Goal: Task Accomplishment & Management: Complete application form

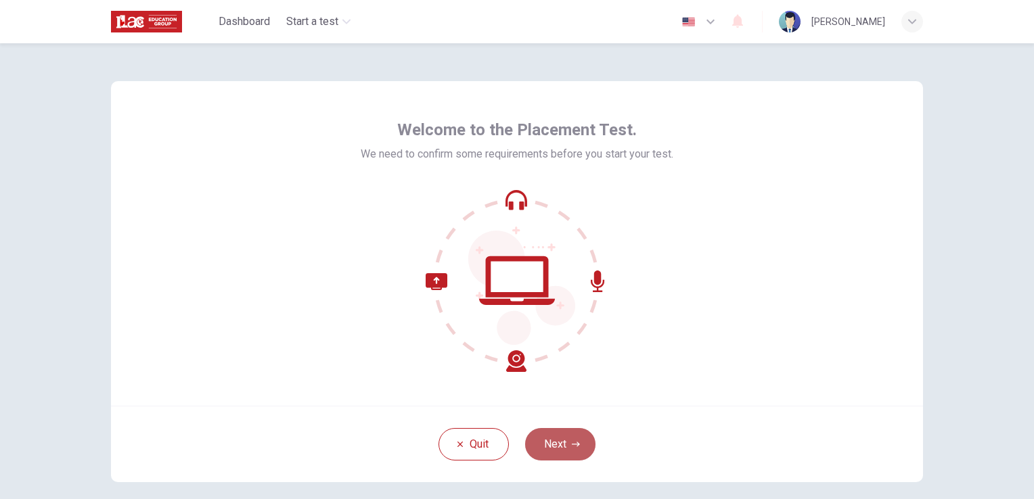
click at [550, 437] on button "Next" at bounding box center [560, 444] width 70 height 32
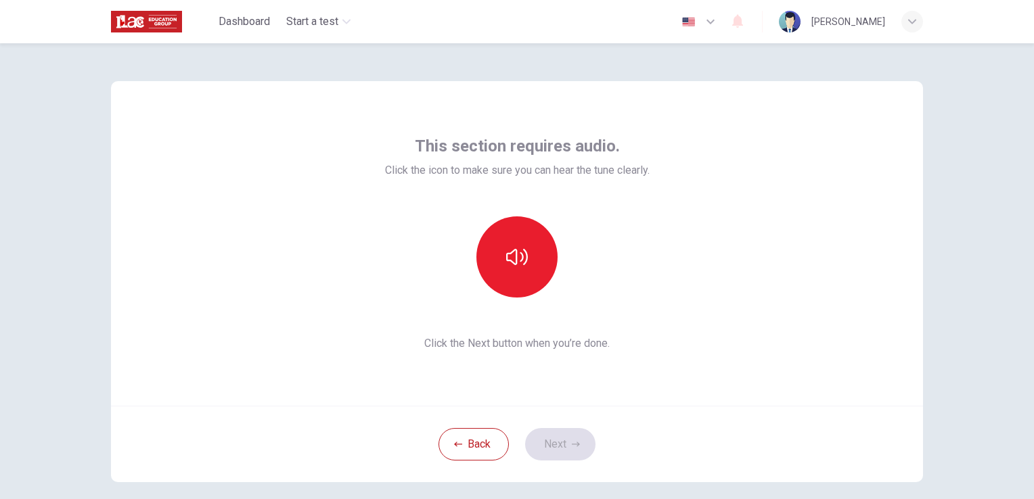
click at [679, 307] on div "This section requires audio. Click the icon to make sure you can hear the tune …" at bounding box center [517, 243] width 812 height 325
click at [476, 249] on button "button" at bounding box center [516, 257] width 81 height 81
click at [555, 441] on button "Next" at bounding box center [560, 444] width 70 height 32
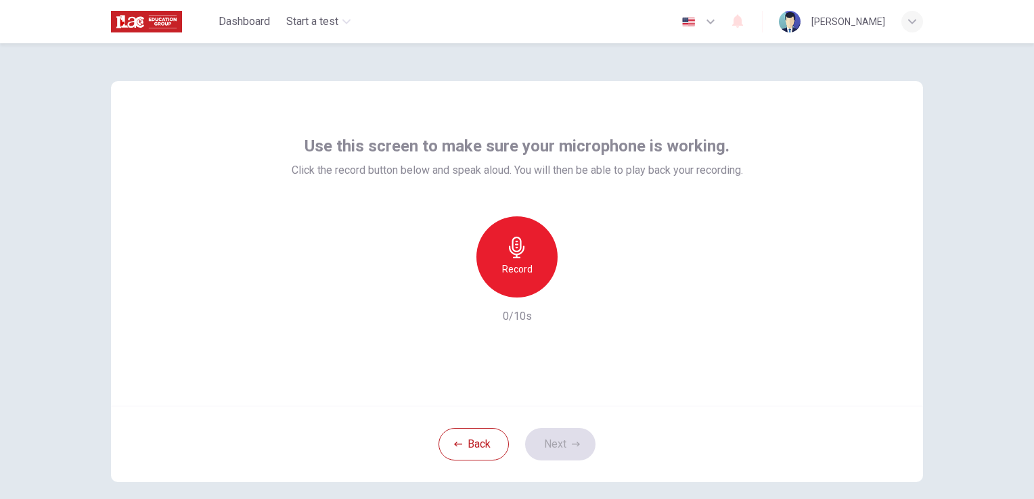
click at [520, 254] on icon "button" at bounding box center [517, 248] width 22 height 22
click at [567, 438] on button "Next" at bounding box center [560, 444] width 70 height 32
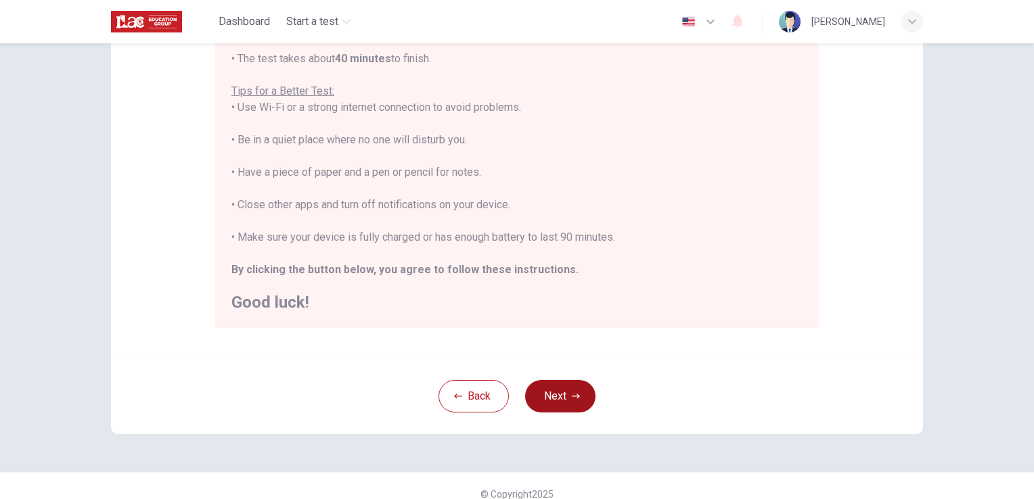
scroll to position [235, 0]
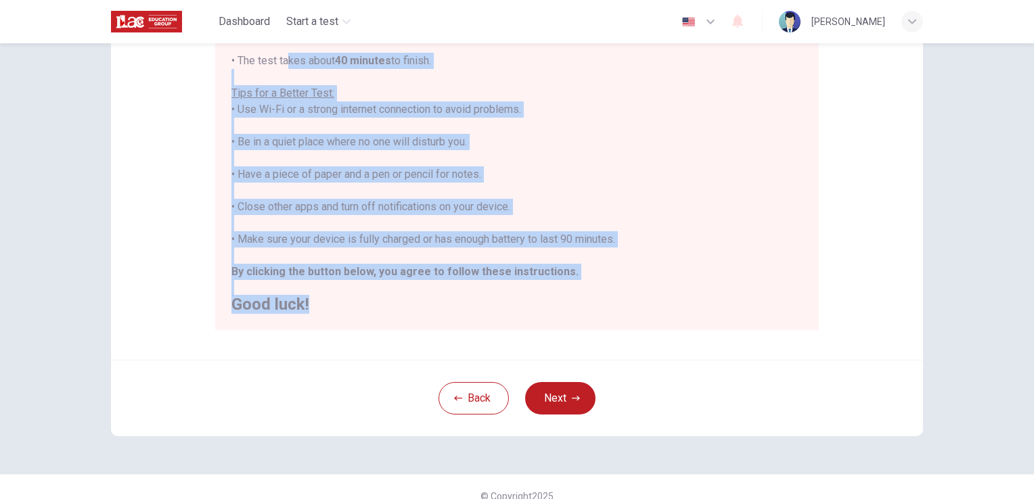
drag, startPoint x: 414, startPoint y: 304, endPoint x: 279, endPoint y: 55, distance: 282.5
click at [279, 55] on div "You are about to start a Placement Test . Before You Start the Test: • Once you…" at bounding box center [516, 126] width 571 height 374
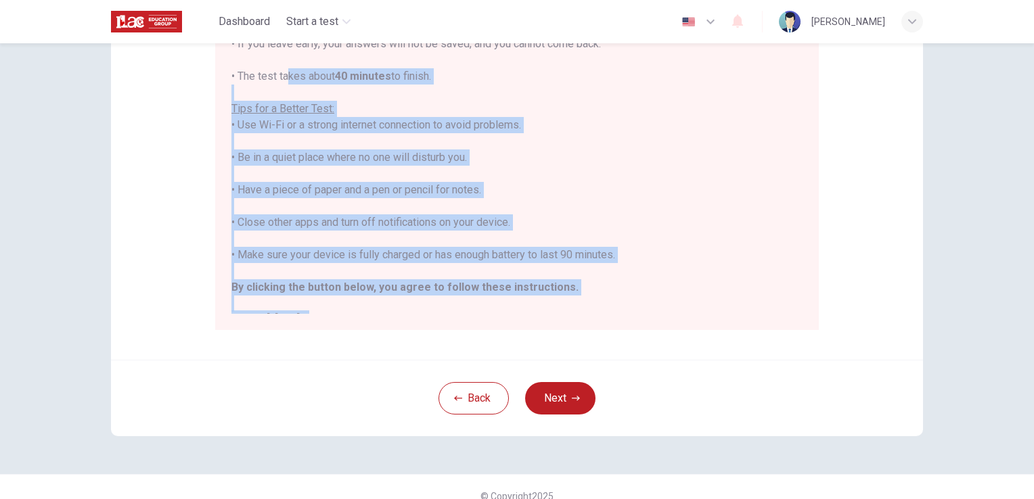
click at [500, 102] on div "You are about to start a Placement Test . Before You Start the Test: • Once you…" at bounding box center [516, 142] width 571 height 374
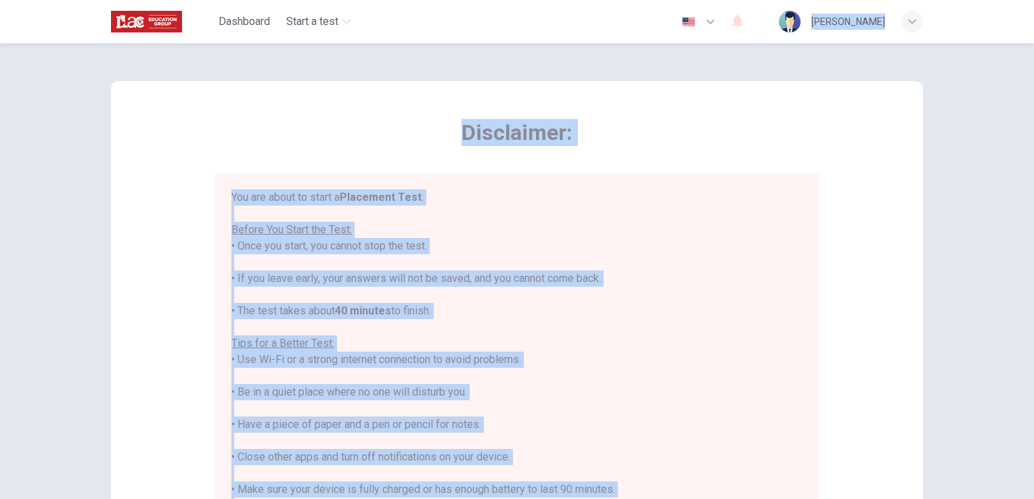
drag, startPoint x: 414, startPoint y: 294, endPoint x: 317, endPoint y: -47, distance: 354.7
click at [317, 0] on html "This site uses cookies, as explained in our Privacy Policy . If you agree to th…" at bounding box center [517, 249] width 1034 height 499
copy div "[PERSON_NAME] Disclaimer: You are about to start a Placement Test . Before You …"
click at [423, 68] on div "Disclaimer: You are about to start a Placement Test . Before You Start the Test…" at bounding box center [516, 376] width 855 height 666
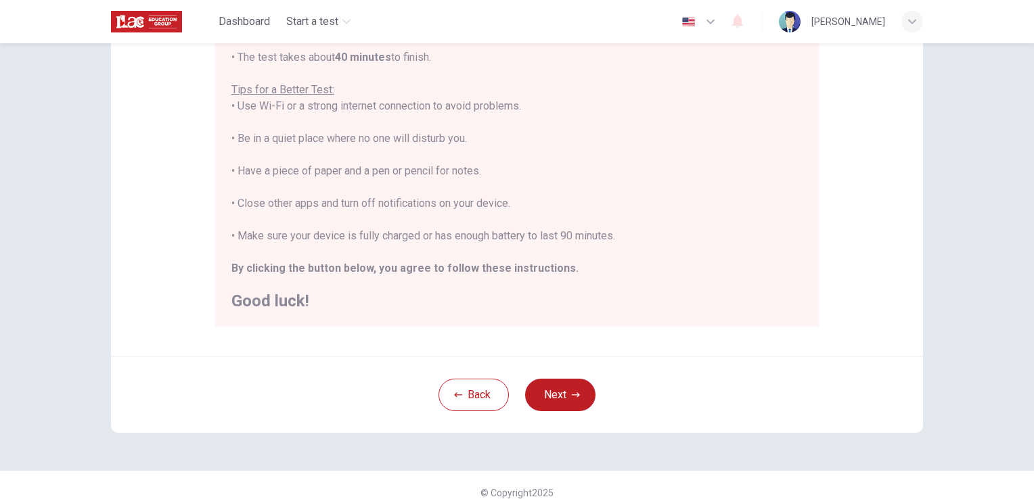
scroll to position [252, 0]
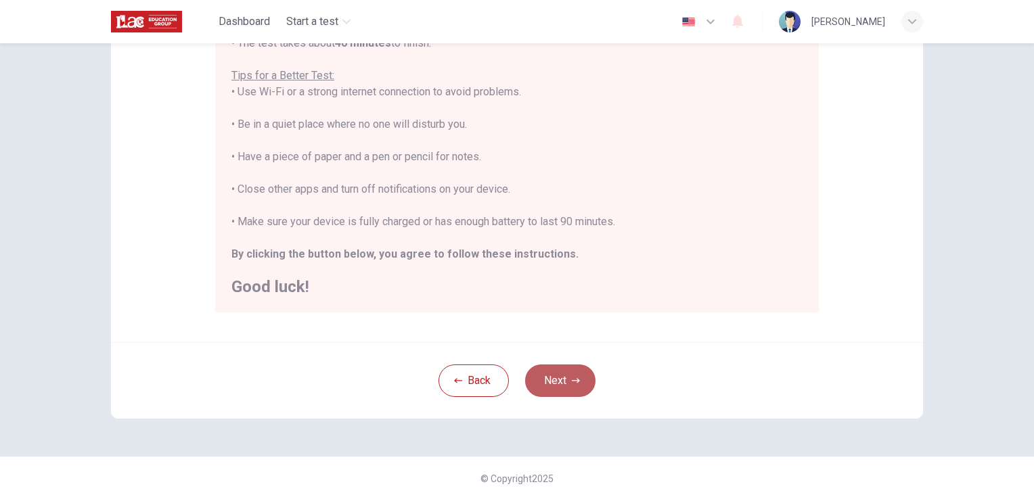
click at [571, 372] on button "Next" at bounding box center [560, 381] width 70 height 32
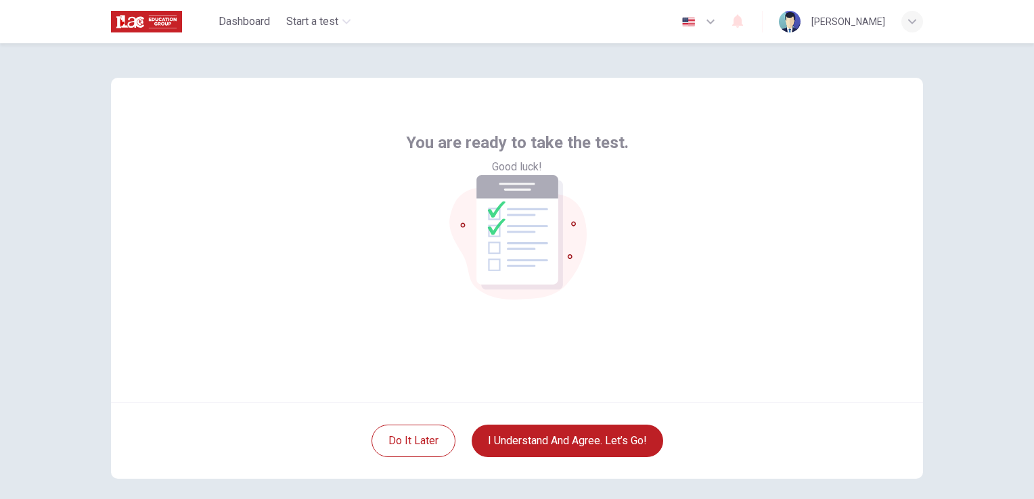
scroll to position [0, 0]
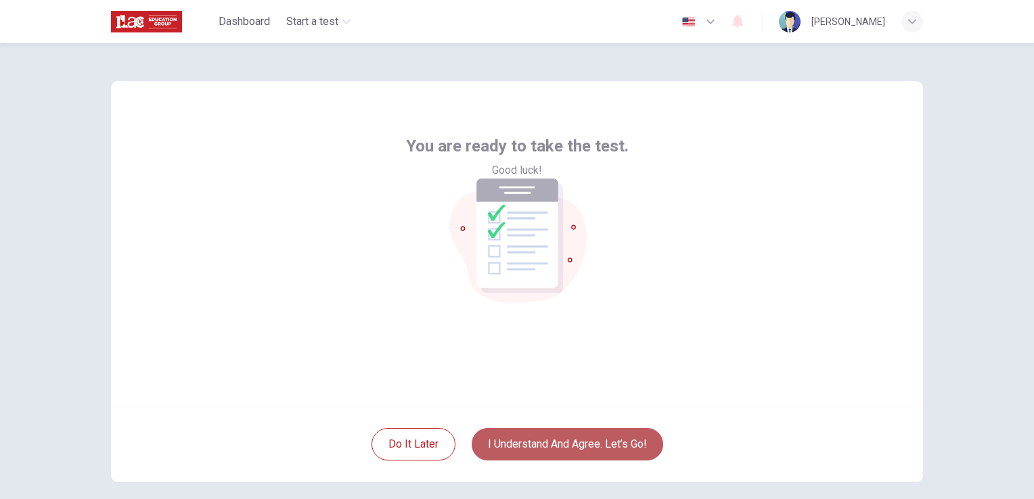
click at [577, 451] on button "I understand and agree. Let’s go!" at bounding box center [568, 444] width 192 height 32
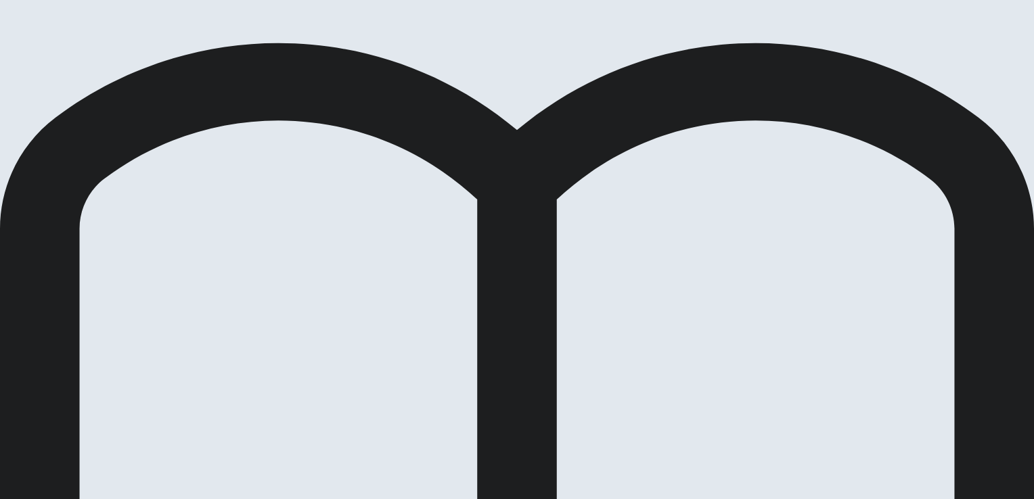
scroll to position [30, 0]
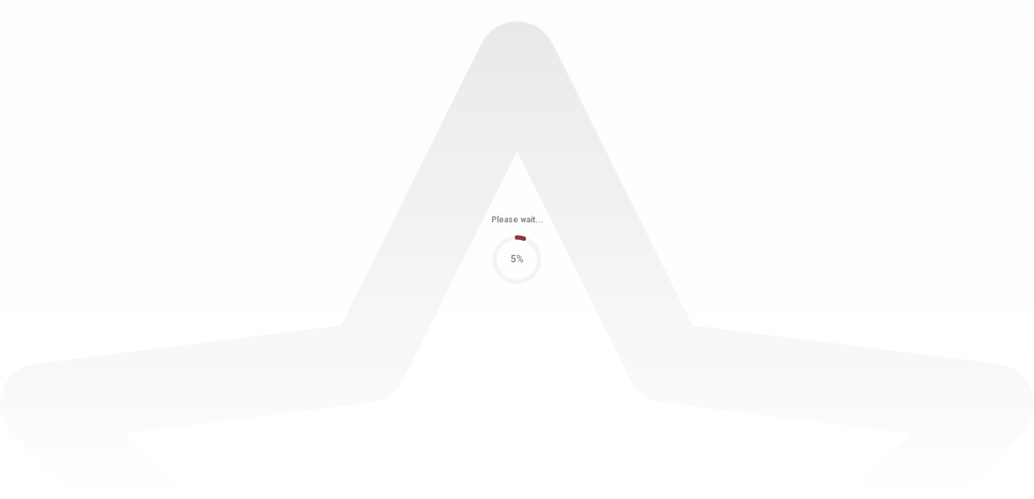
scroll to position [0, 0]
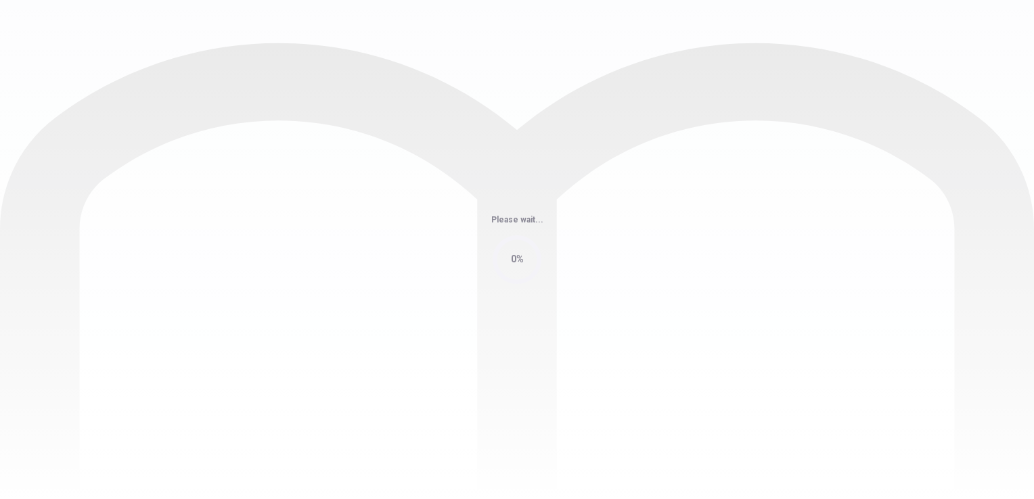
click at [737, 28] on div "Please wait... 0%" at bounding box center [517, 249] width 1034 height 499
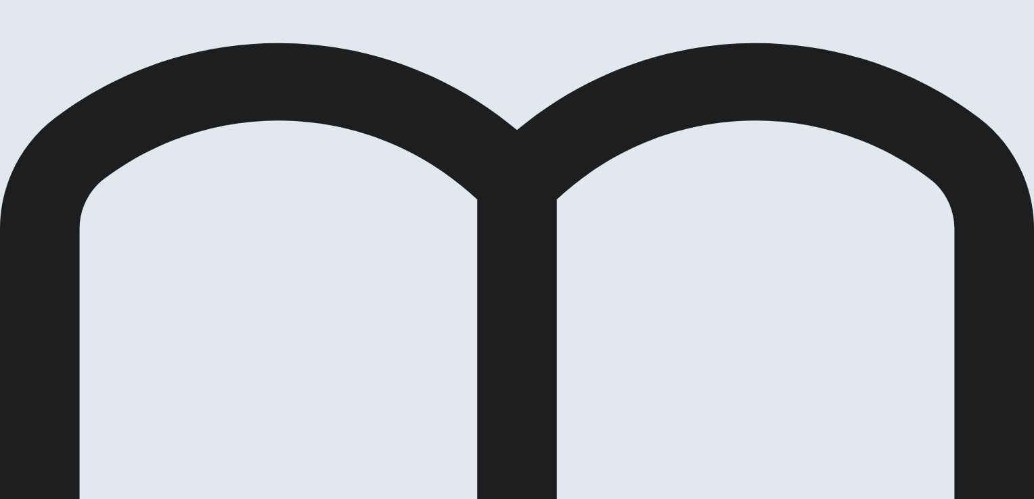
scroll to position [593, 0]
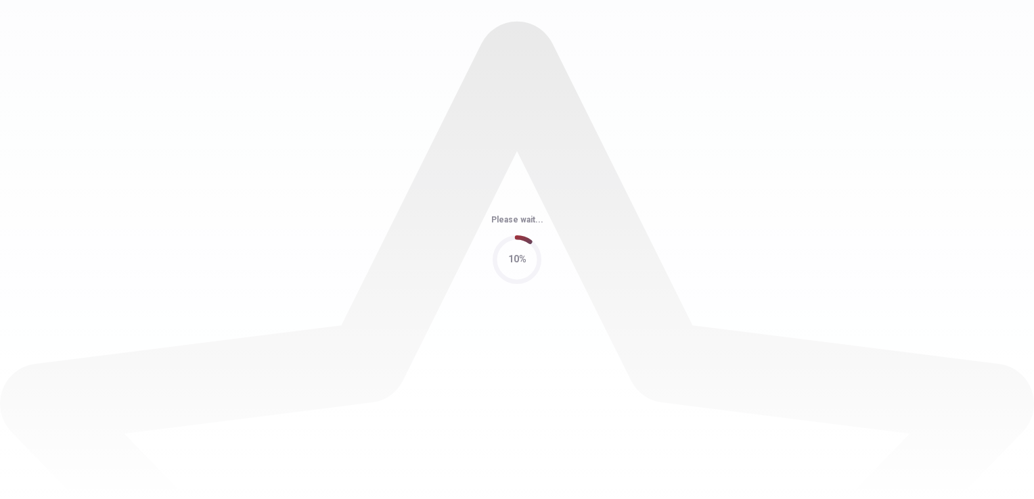
scroll to position [0, 0]
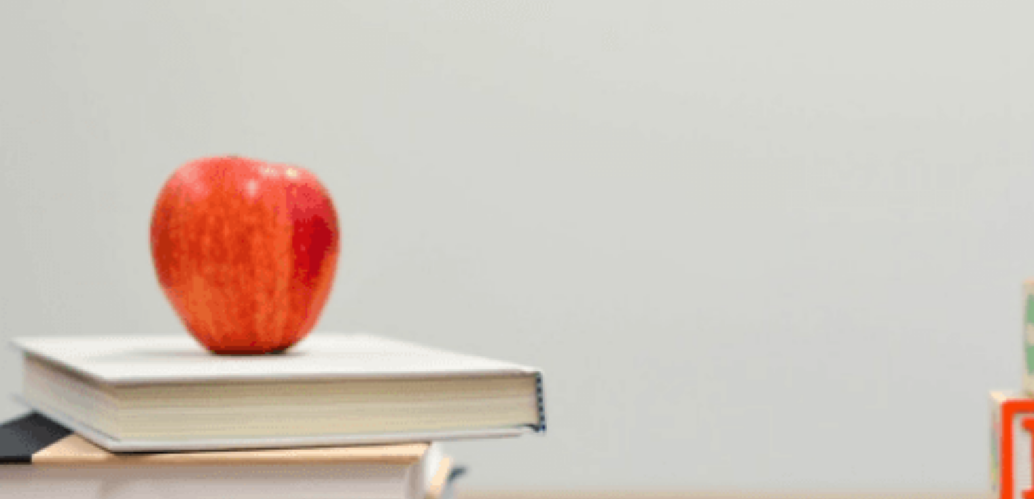
scroll to position [17, 0]
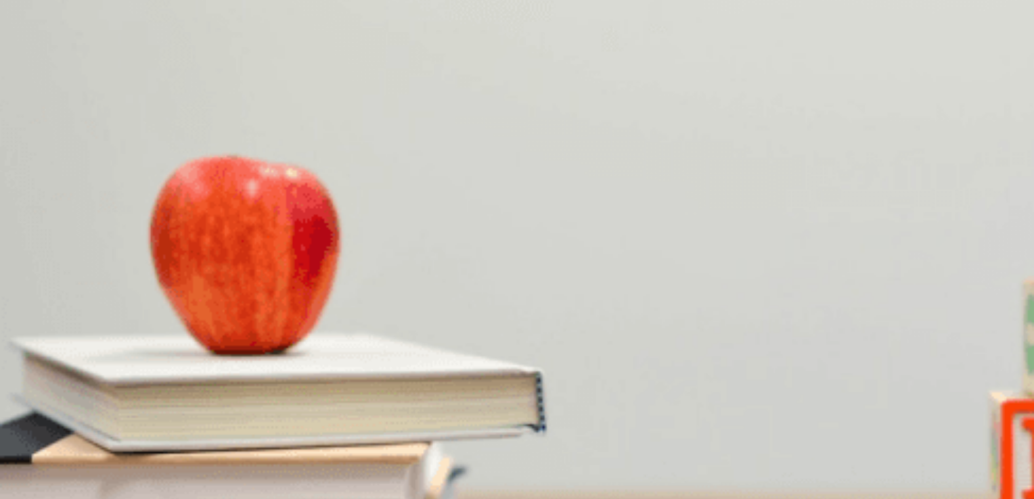
drag, startPoint x: 309, startPoint y: 83, endPoint x: 285, endPoint y: 85, distance: 24.5
drag, startPoint x: 312, startPoint y: 81, endPoint x: 213, endPoint y: 81, distance: 98.8
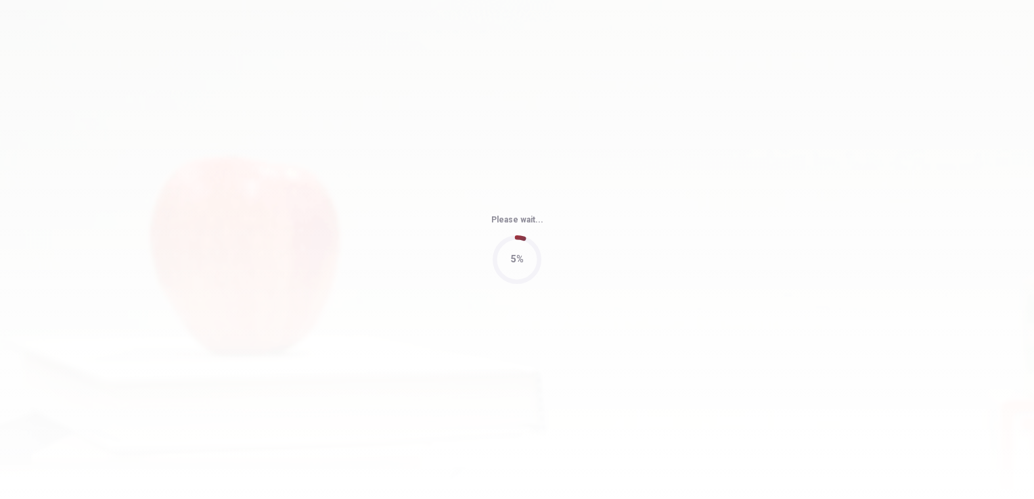
type input "78"
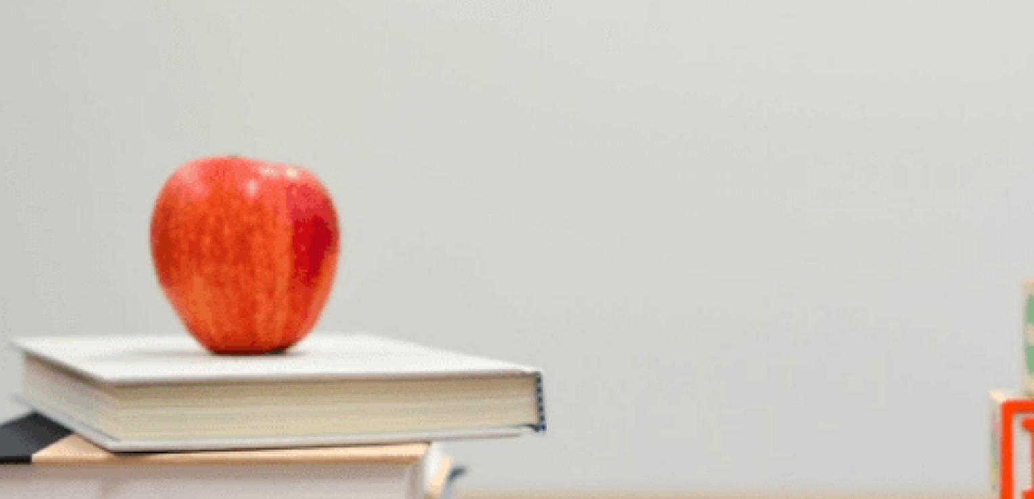
scroll to position [42, 0]
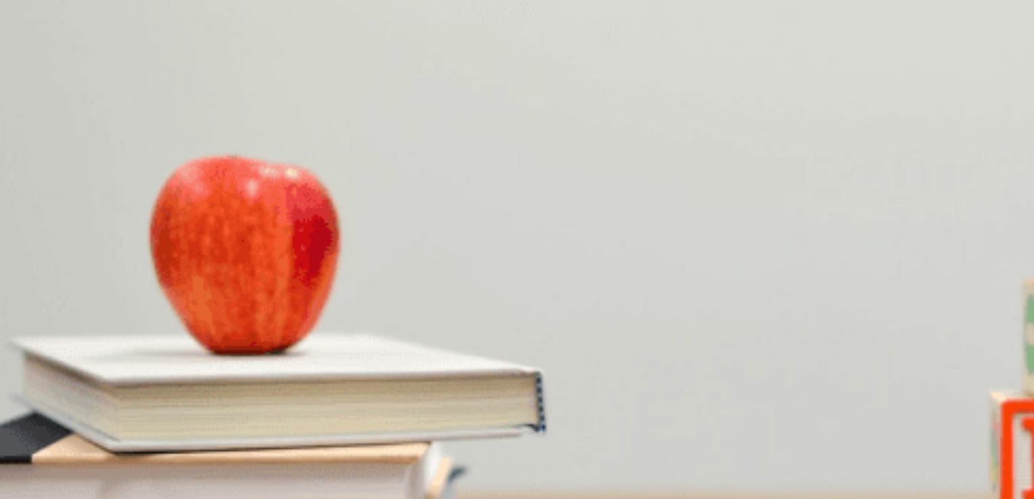
scroll to position [1256, 0]
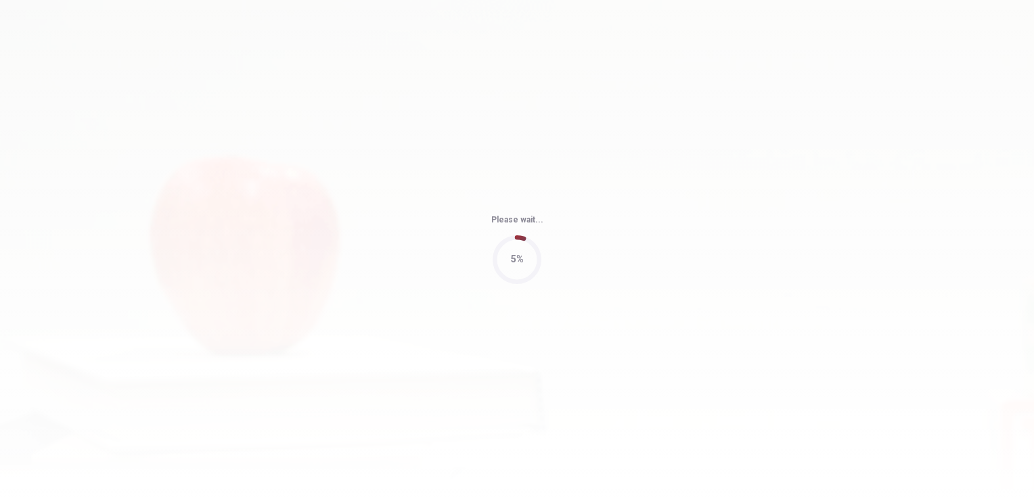
type input "75"
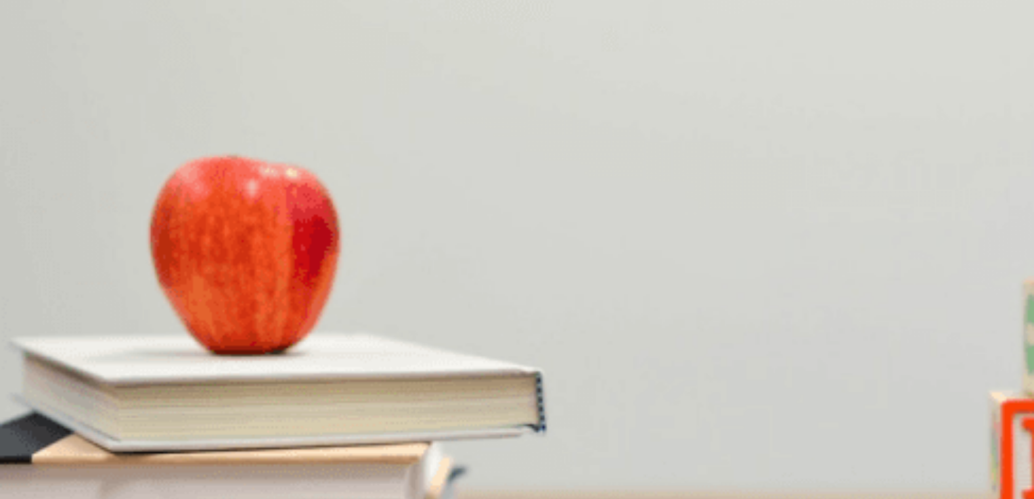
scroll to position [931, 0]
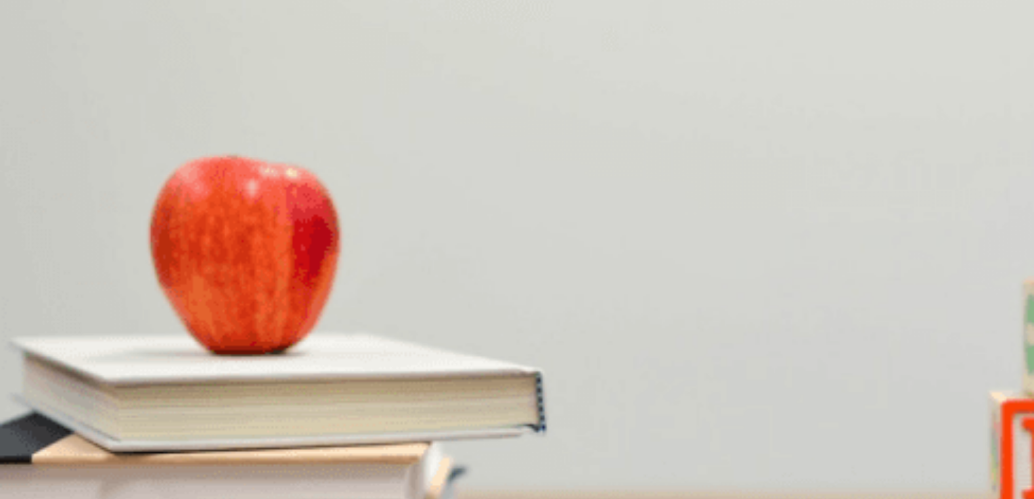
scroll to position [996, 0]
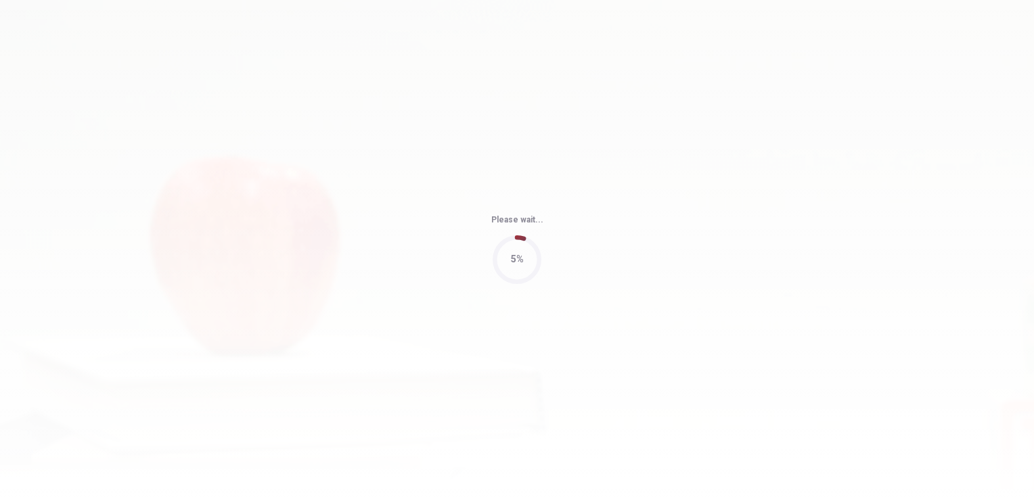
type input "79"
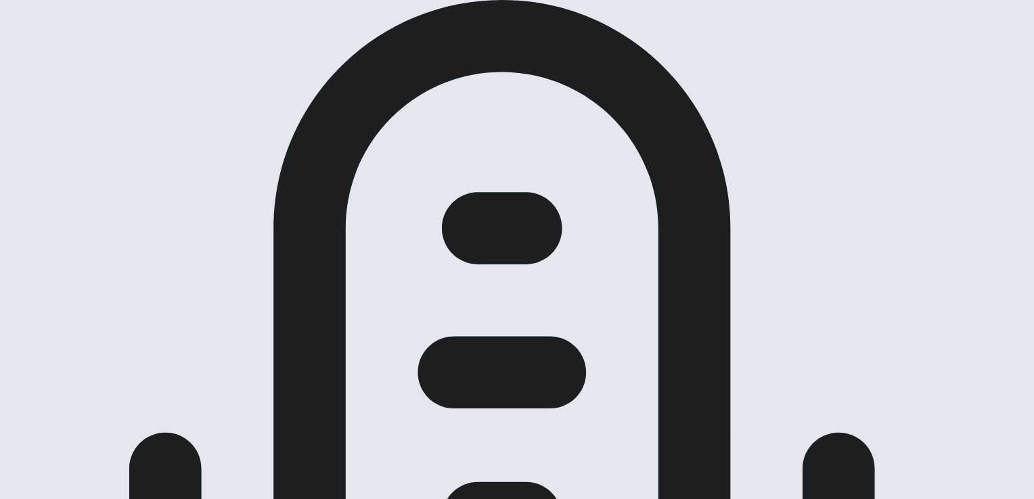
scroll to position [71, 0]
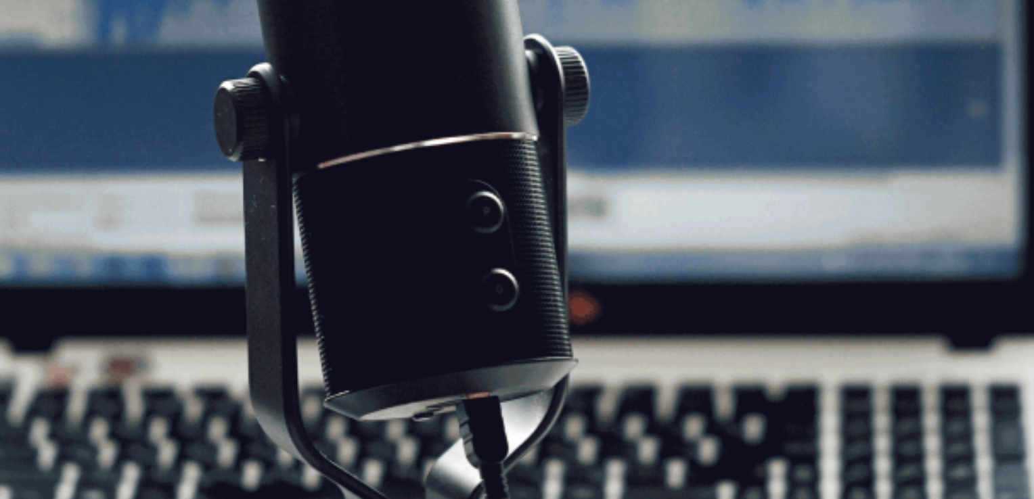
scroll to position [127, 0]
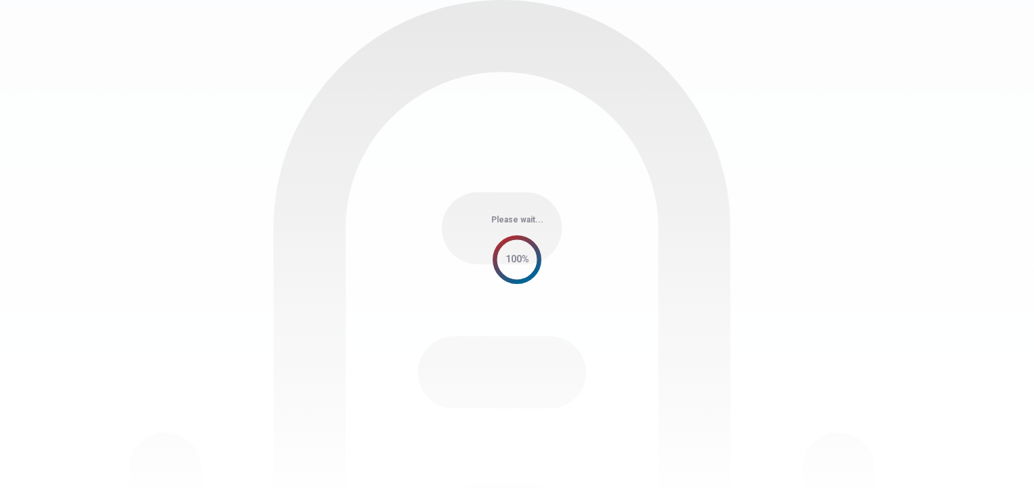
scroll to position [0, 0]
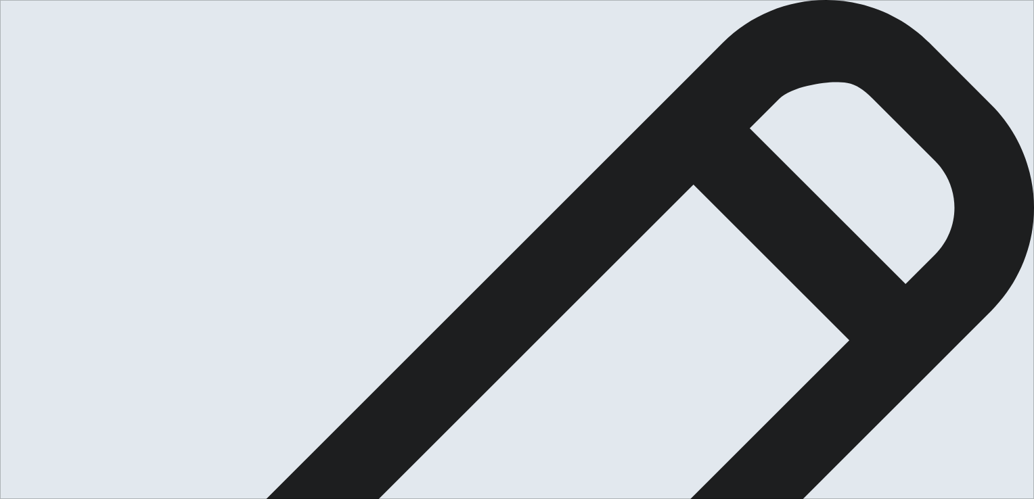
drag, startPoint x: 719, startPoint y: 200, endPoint x: 793, endPoint y: 200, distance: 73.1
paste textarea "o"
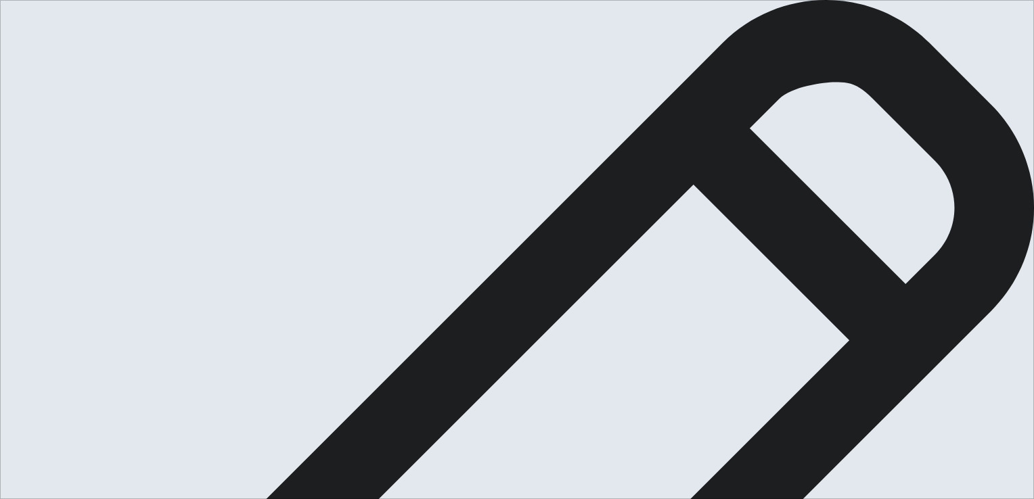
type textarea "I will share a meaningful experience, the fight against a disease in my mother,…"
